Goal: Transaction & Acquisition: Purchase product/service

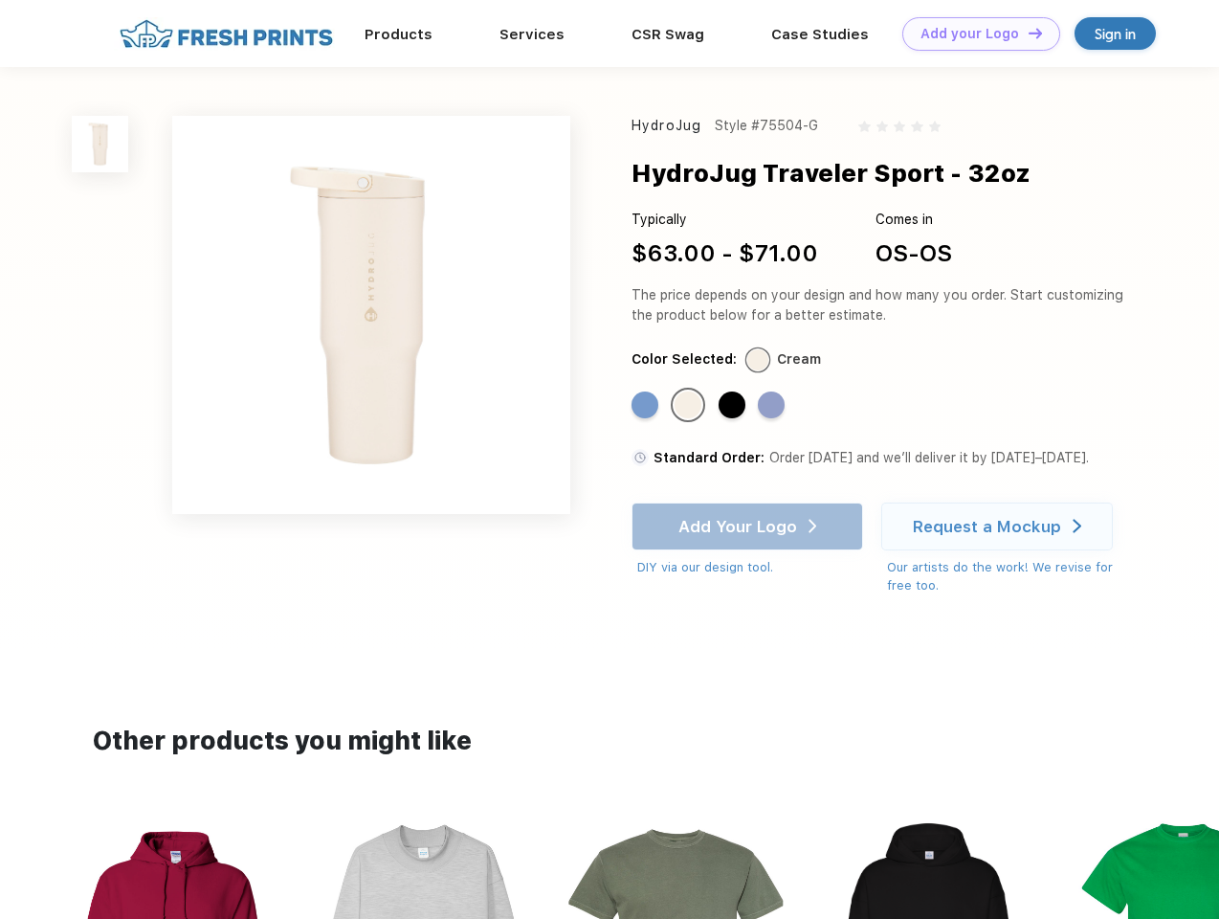
click at [974, 33] on link "Add your Logo Design Tool" at bounding box center [981, 33] width 158 height 33
click at [0, 0] on div "Design Tool" at bounding box center [0, 0] width 0 height 0
click at [1027, 33] on link "Add your Logo Design Tool" at bounding box center [981, 33] width 158 height 33
click at [100, 144] on img at bounding box center [100, 144] width 56 height 56
click at [647, 406] on div "Standard Color" at bounding box center [645, 404] width 27 height 27
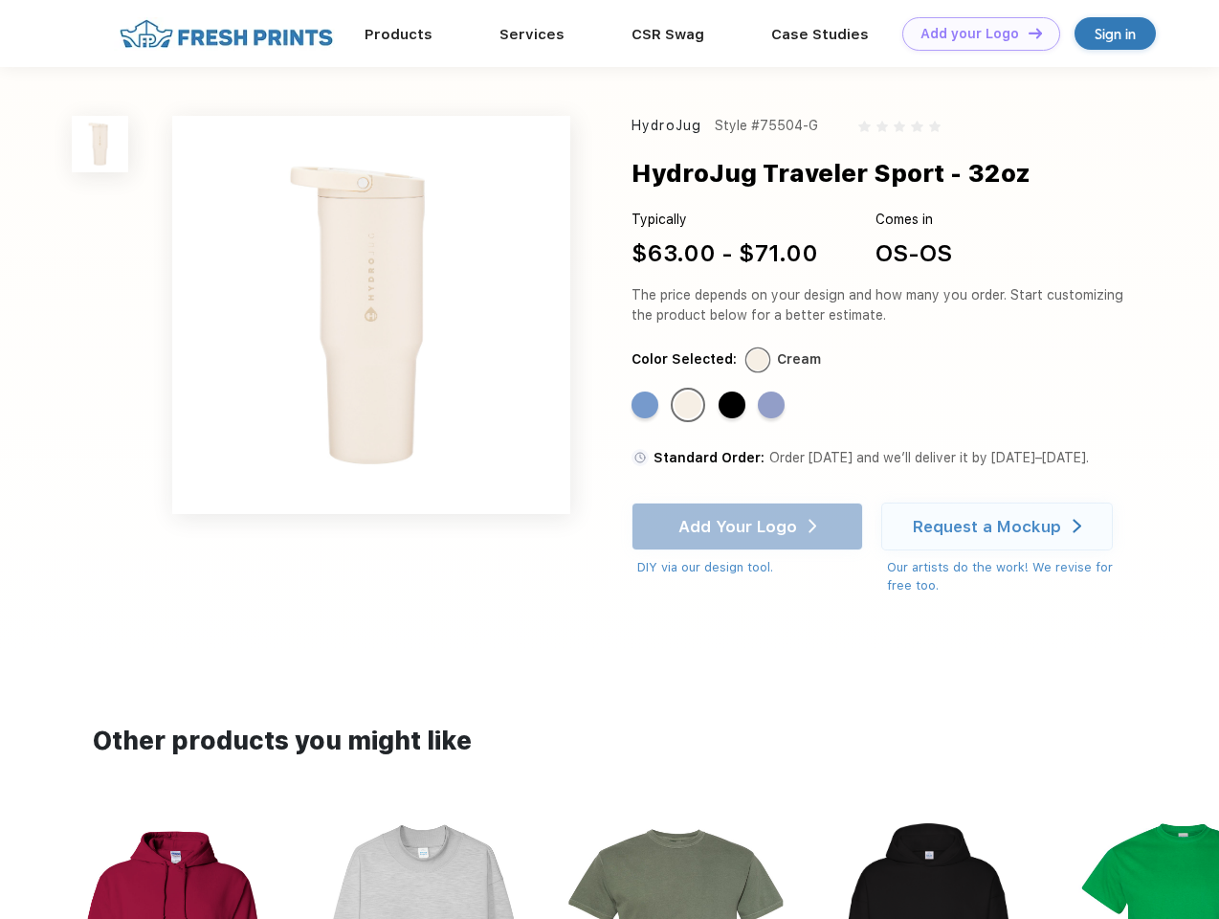
click at [690, 406] on div "Standard Color" at bounding box center [688, 404] width 27 height 27
click at [734, 406] on div "Standard Color" at bounding box center [732, 404] width 27 height 27
click at [773, 406] on div "Standard Color" at bounding box center [771, 404] width 27 height 27
click at [749, 526] on div "Add Your Logo DIY via our design tool. Ah shoot! This product isn't up in our d…" at bounding box center [748, 539] width 232 height 75
click at [1000, 526] on div "Request a Mockup" at bounding box center [987, 526] width 148 height 19
